Goal: Information Seeking & Learning: Learn about a topic

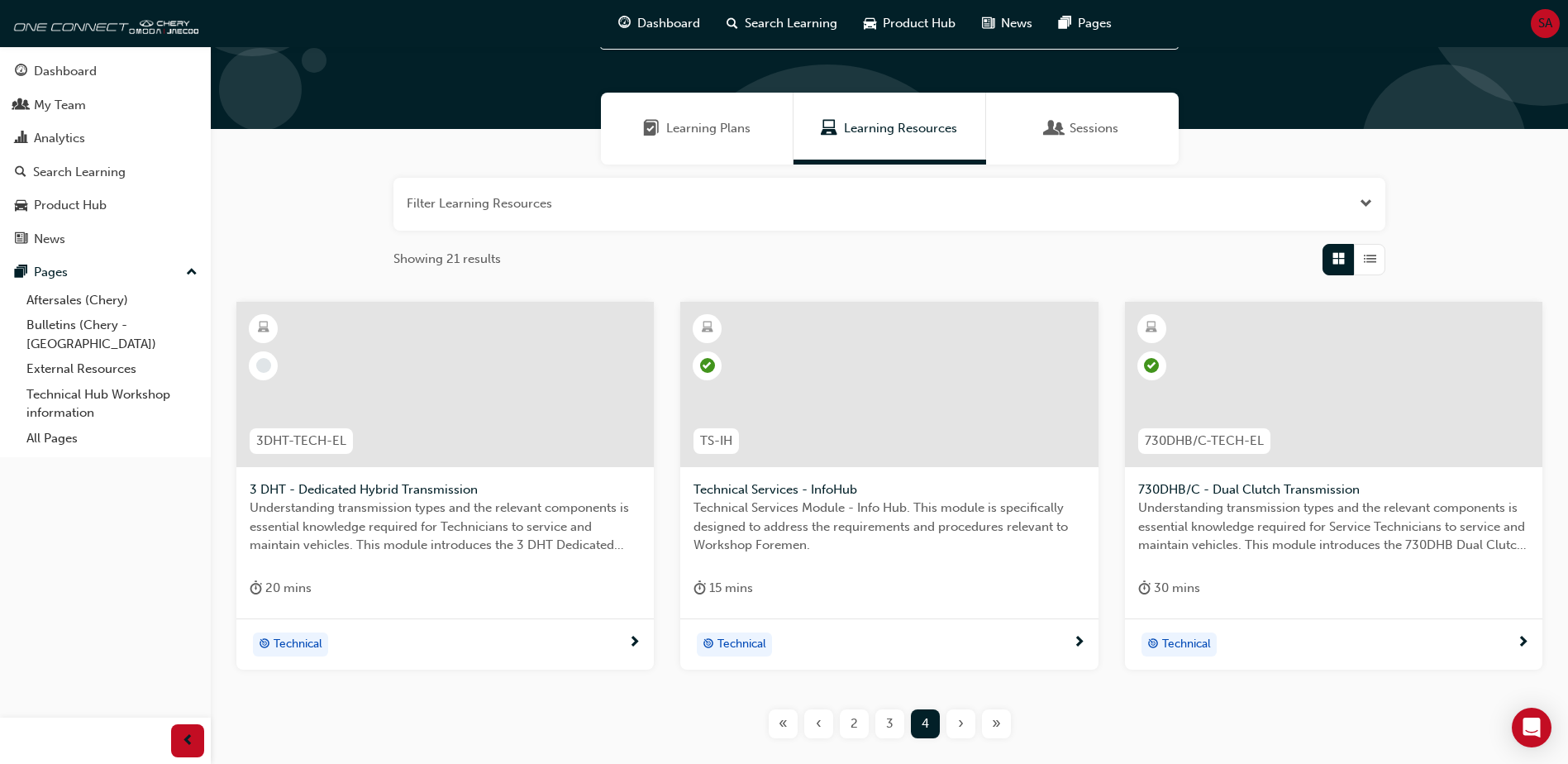
scroll to position [189, 0]
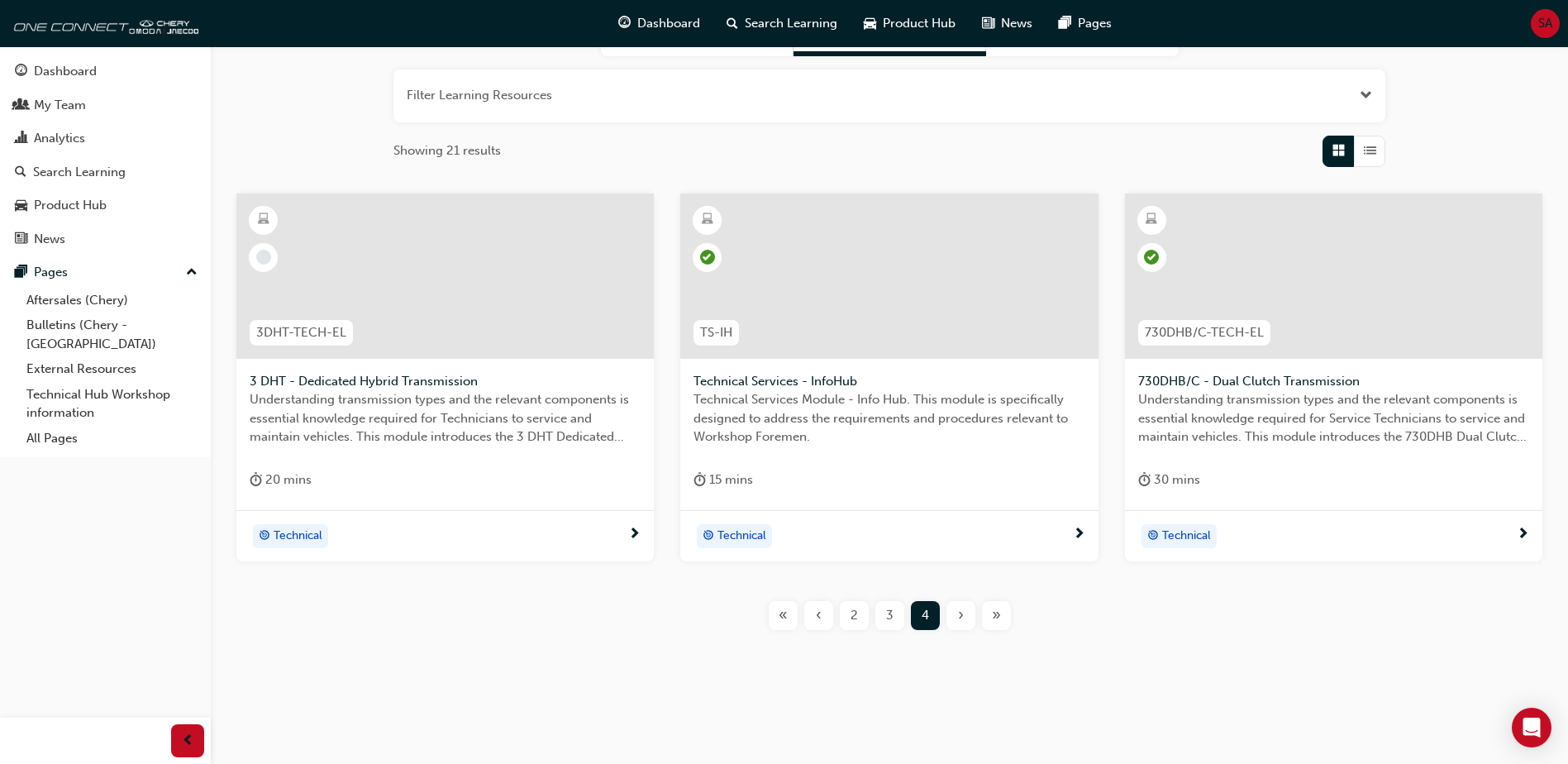
click at [422, 468] on div "3 DHT - Dedicated Hybrid Transmission Understanding transmission types and the …" at bounding box center [445, 352] width 417 height 317
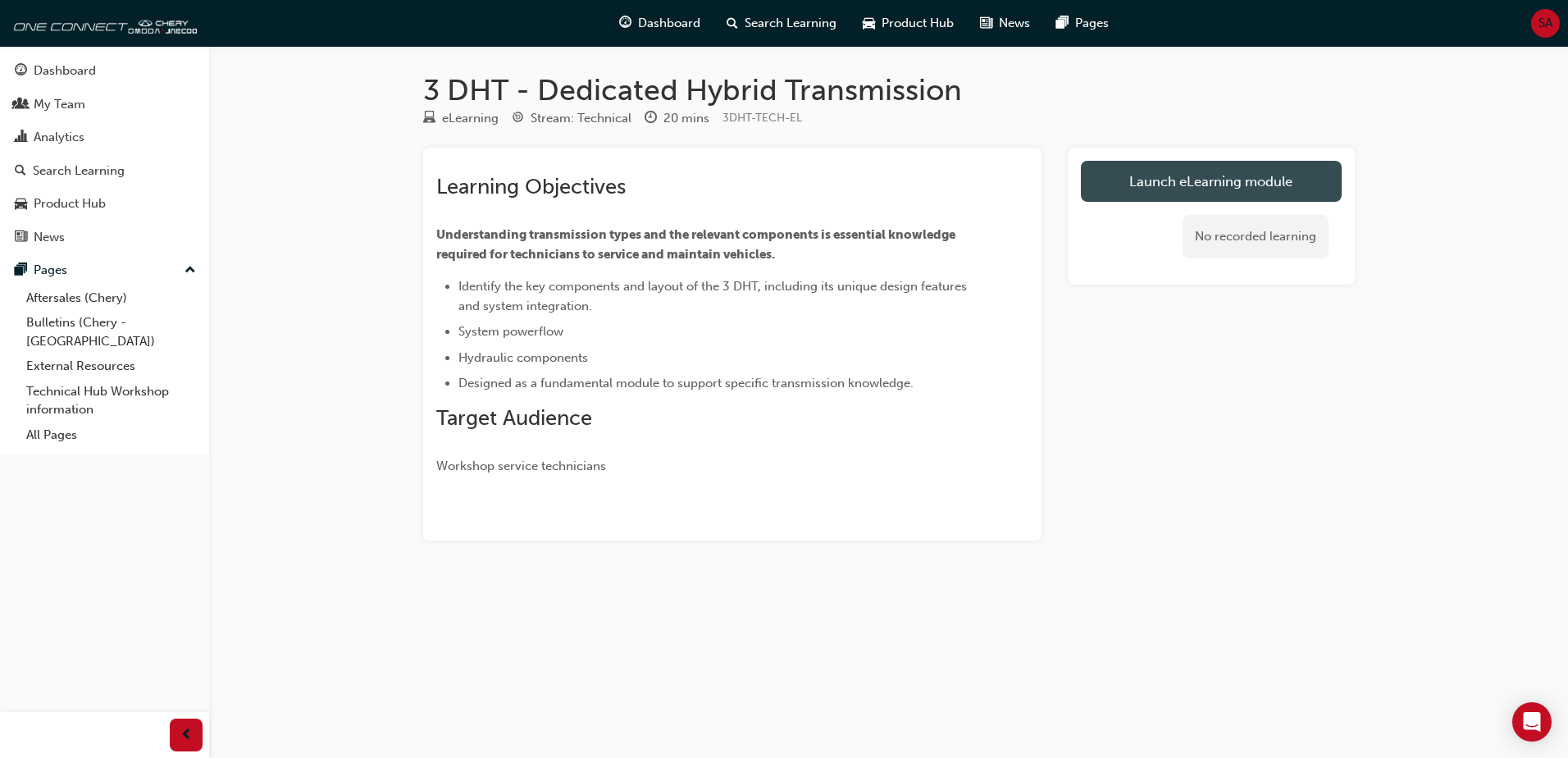
click at [1195, 188] on link "Launch eLearning module" at bounding box center [1212, 181] width 261 height 41
